Goal: Information Seeking & Learning: Learn about a topic

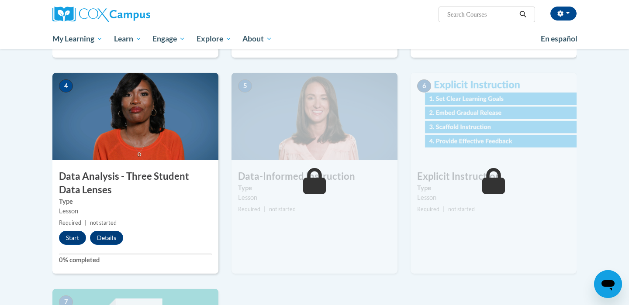
scroll to position [400, 0]
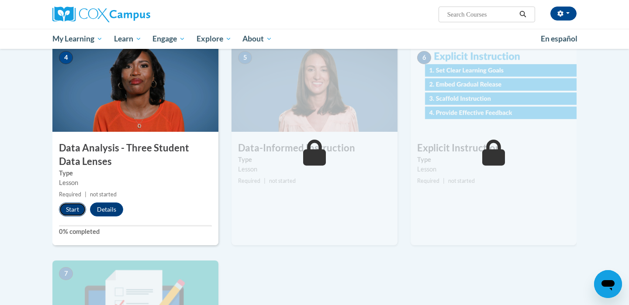
click at [77, 211] on button "Start" at bounding box center [72, 210] width 27 height 14
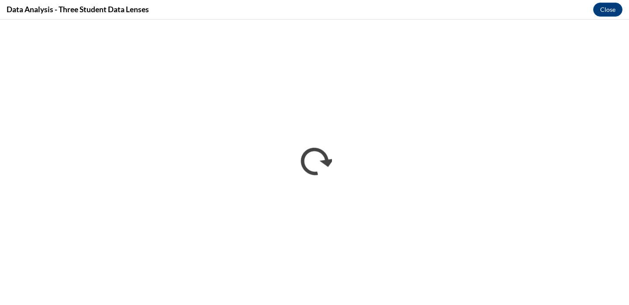
scroll to position [0, 0]
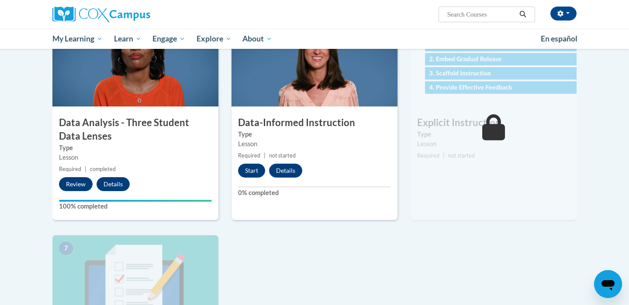
scroll to position [428, 0]
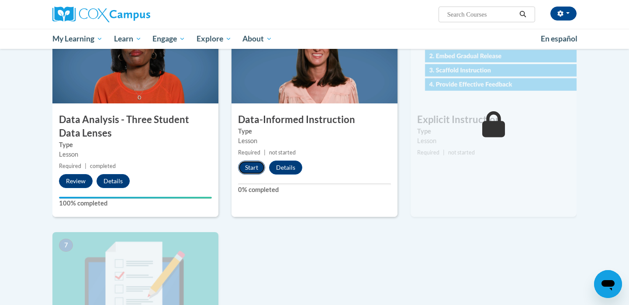
click at [247, 167] on button "Start" at bounding box center [251, 168] width 27 height 14
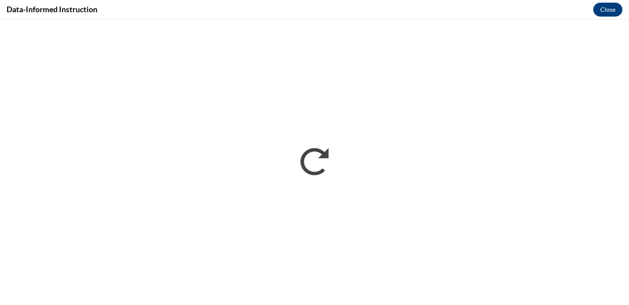
scroll to position [0, 0]
